Goal: Task Accomplishment & Management: Complete application form

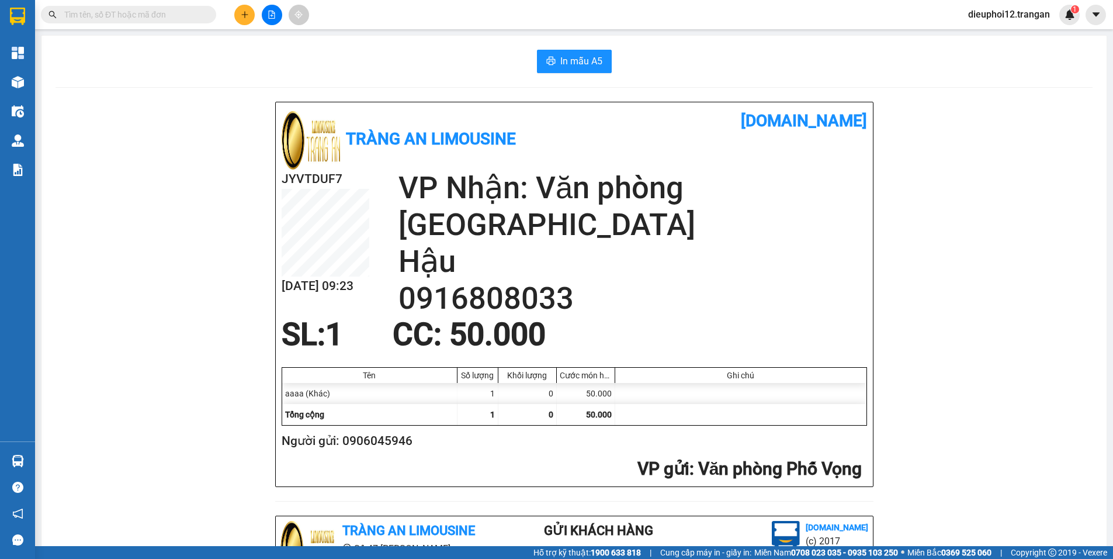
click at [247, 19] on button at bounding box center [244, 15] width 20 height 20
click at [269, 102] on div "Tràng An Limousine [DOMAIN_NAME] JYVTDUF7 [DATE] 09:23 VP Nhận: Văn phòng [GEOG…" at bounding box center [574, 496] width 1037 height 788
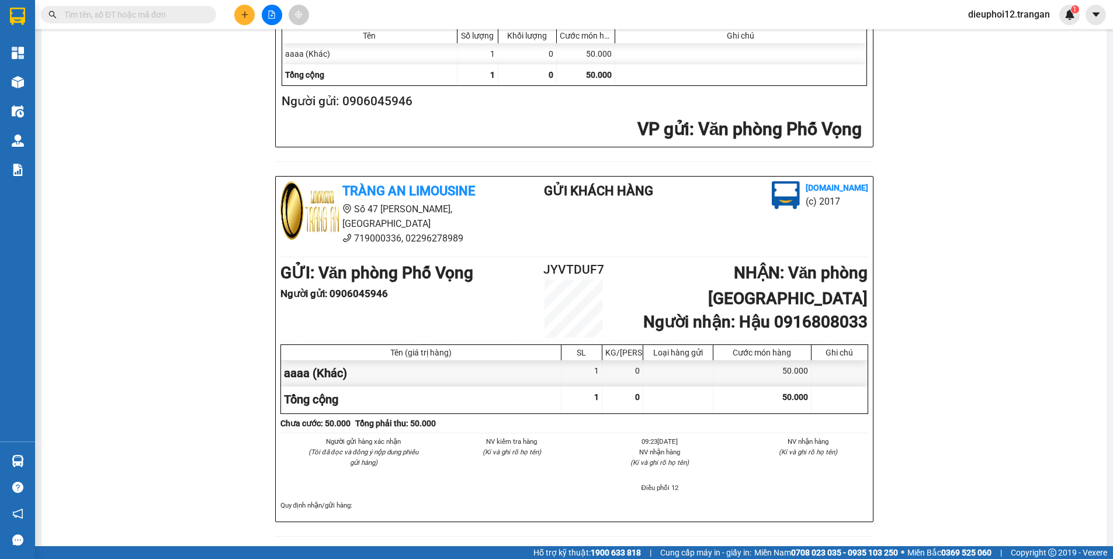
click at [250, 20] on button at bounding box center [244, 15] width 20 height 20
click at [269, 47] on div "Tạo đơn hàng" at bounding box center [290, 43] width 51 height 13
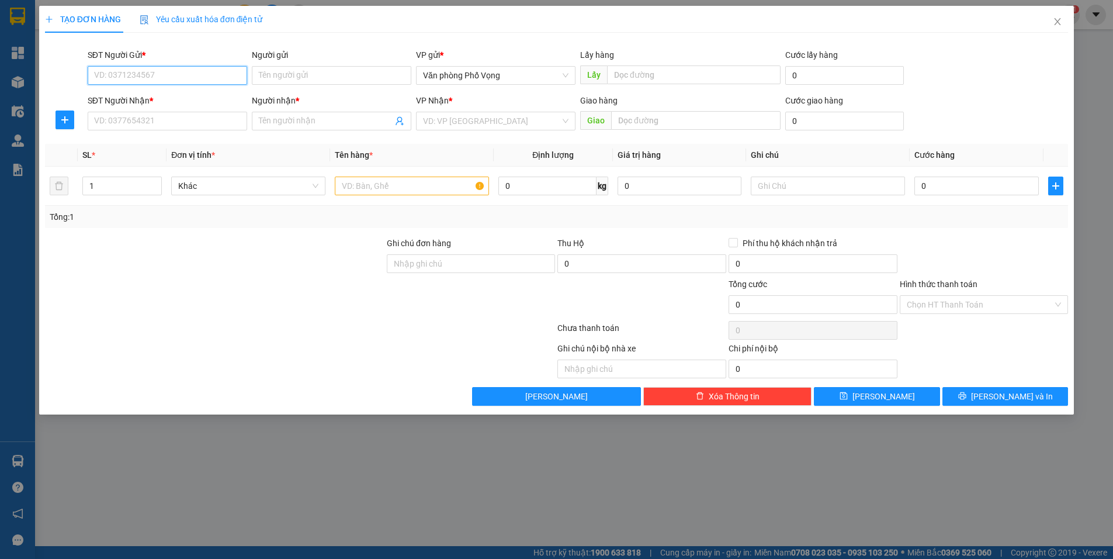
click at [155, 73] on input "SĐT Người Gửi *" at bounding box center [167, 75] width 159 height 19
click at [107, 100] on div "0984957187" at bounding box center [167, 98] width 145 height 13
type input "0984957187"
type input "0982446061"
type input "tú"
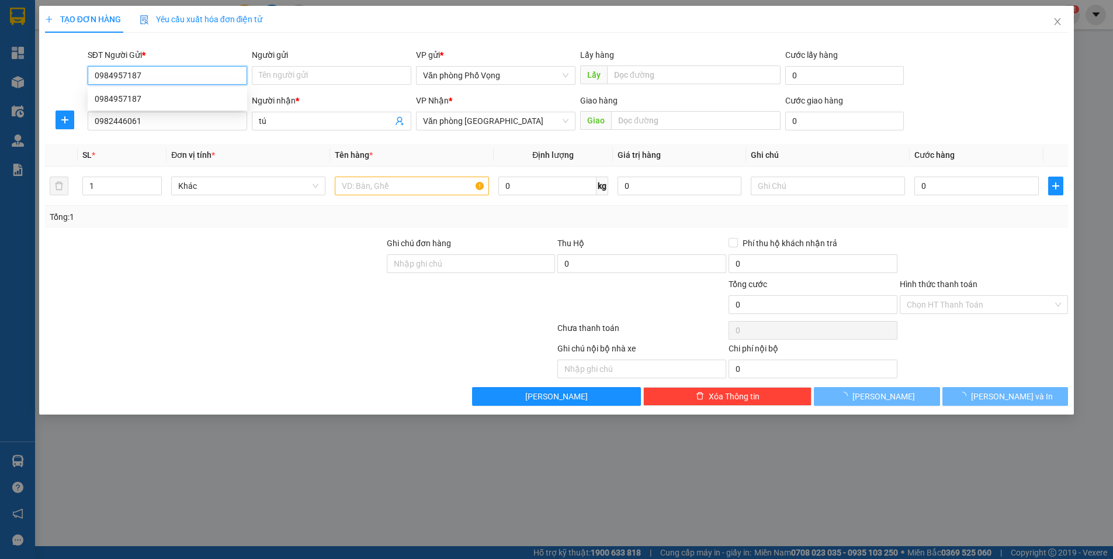
type input "30.000"
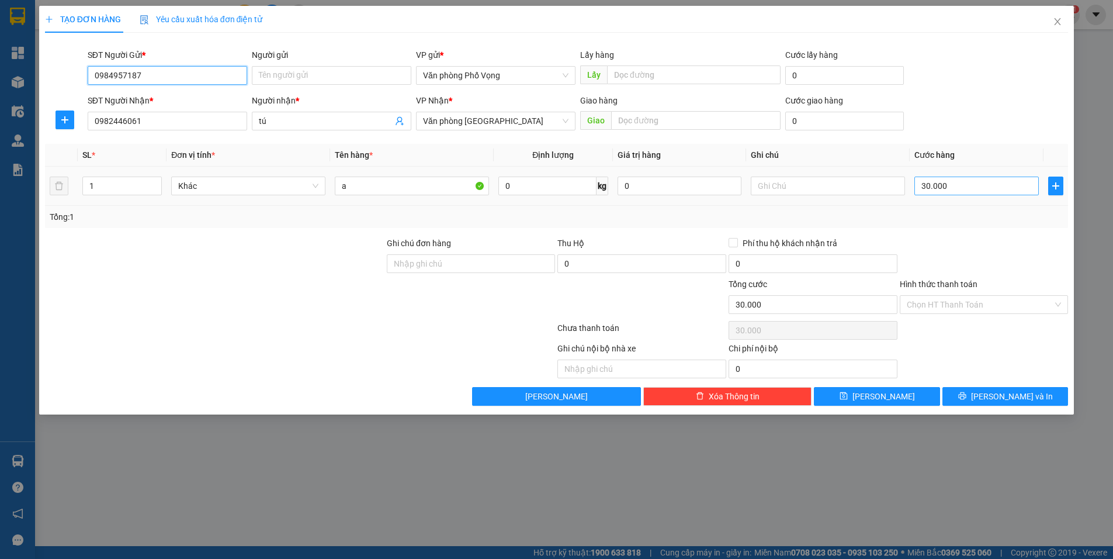
type input "0984957187"
click at [966, 187] on input "30.000" at bounding box center [976, 185] width 124 height 19
click at [1005, 393] on span "[PERSON_NAME] và In" at bounding box center [1012, 396] width 82 height 13
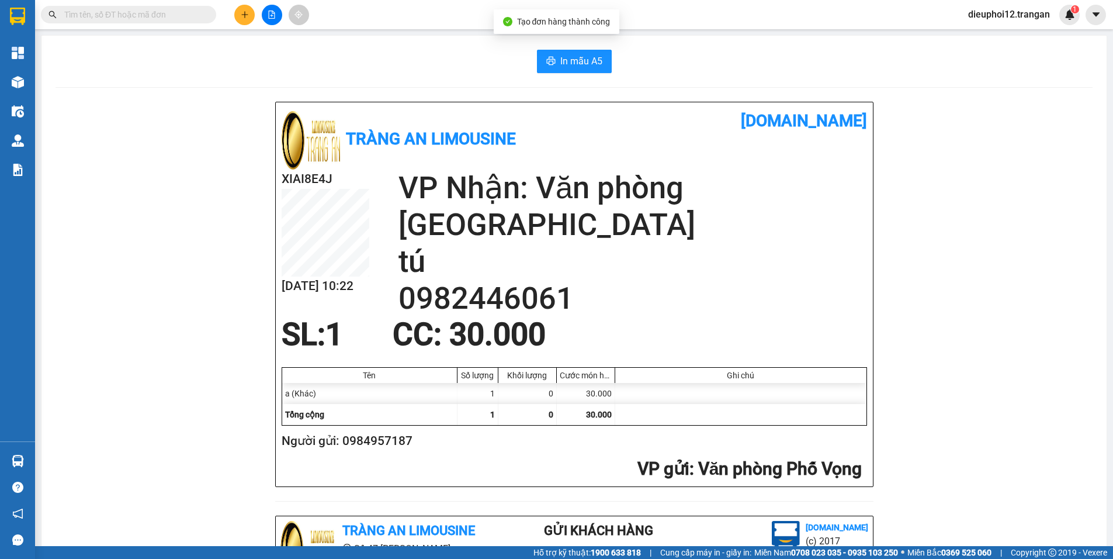
scroll to position [339, 0]
